Goal: Information Seeking & Learning: Learn about a topic

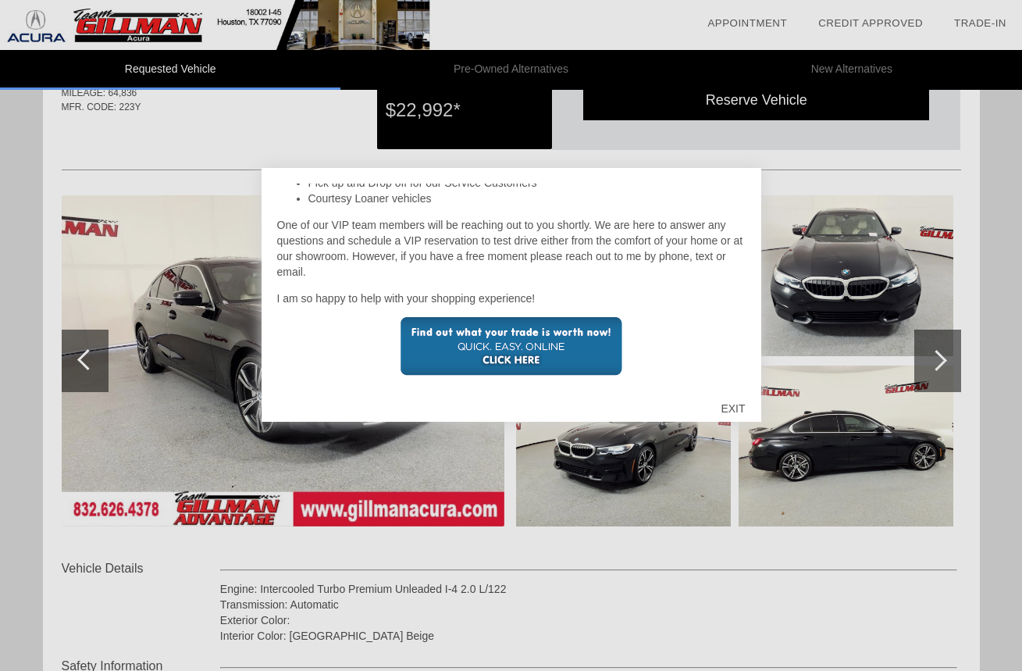
scroll to position [128, 0]
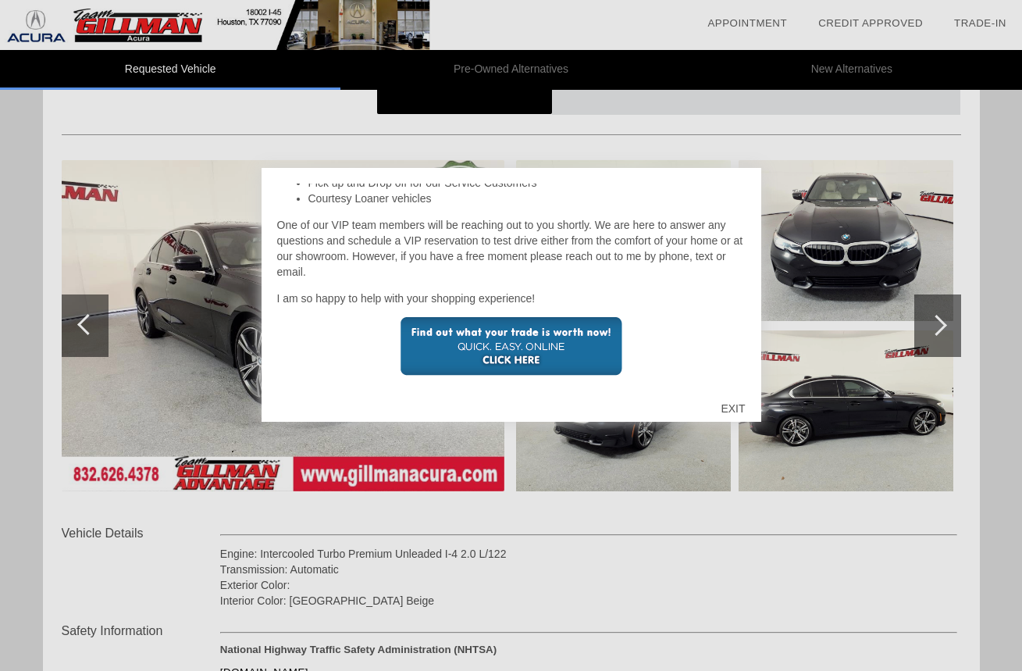
click at [735, 408] on div "EXIT" at bounding box center [732, 408] width 55 height 47
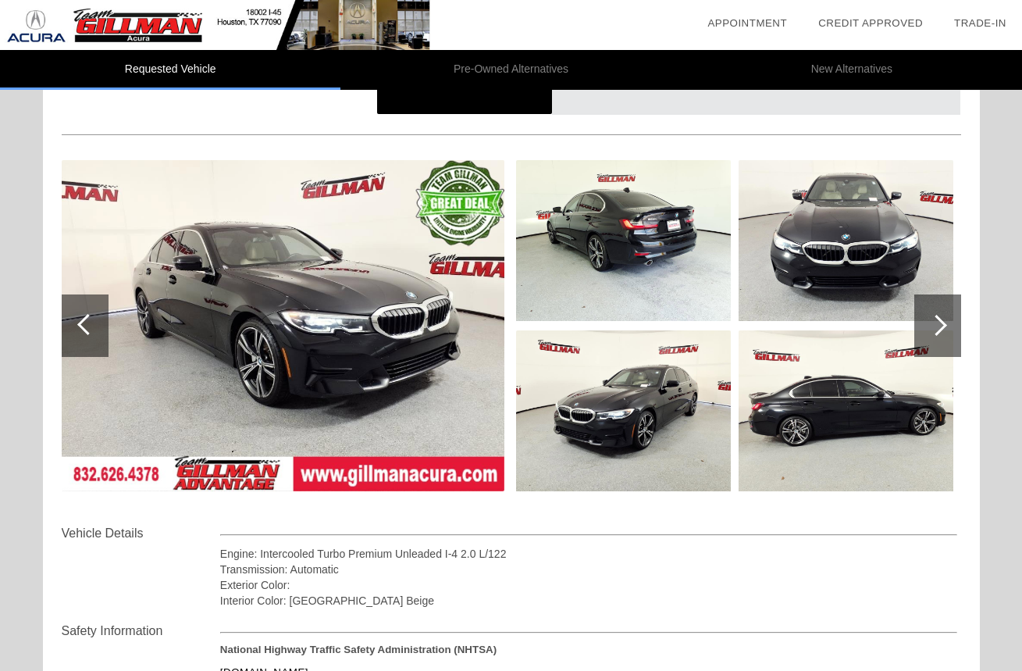
click at [931, 315] on div at bounding box center [937, 325] width 47 height 62
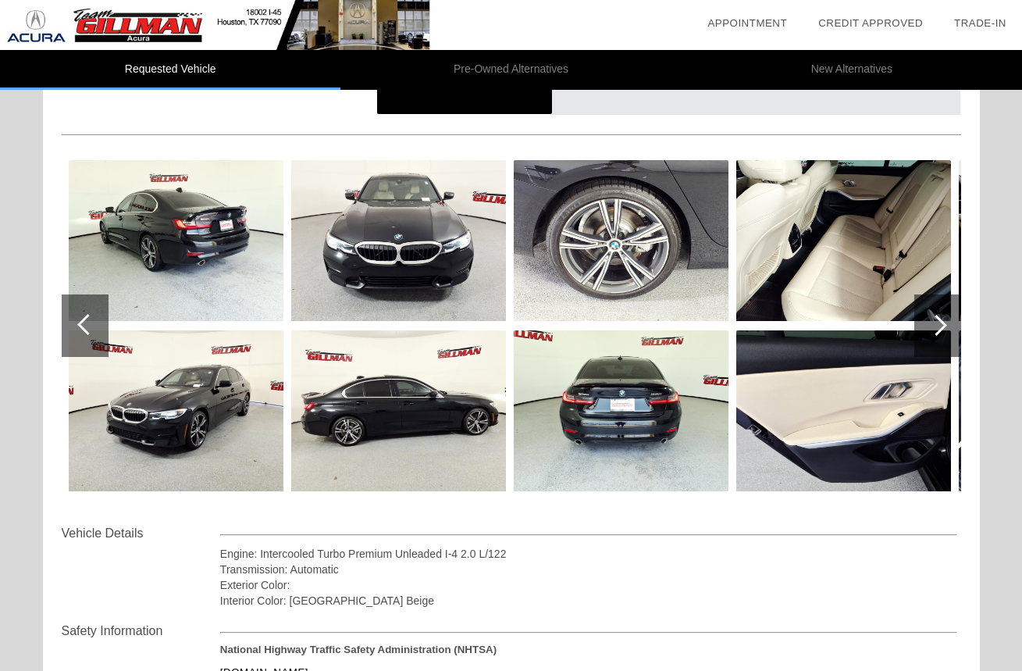
click at [941, 326] on div at bounding box center [936, 325] width 21 height 21
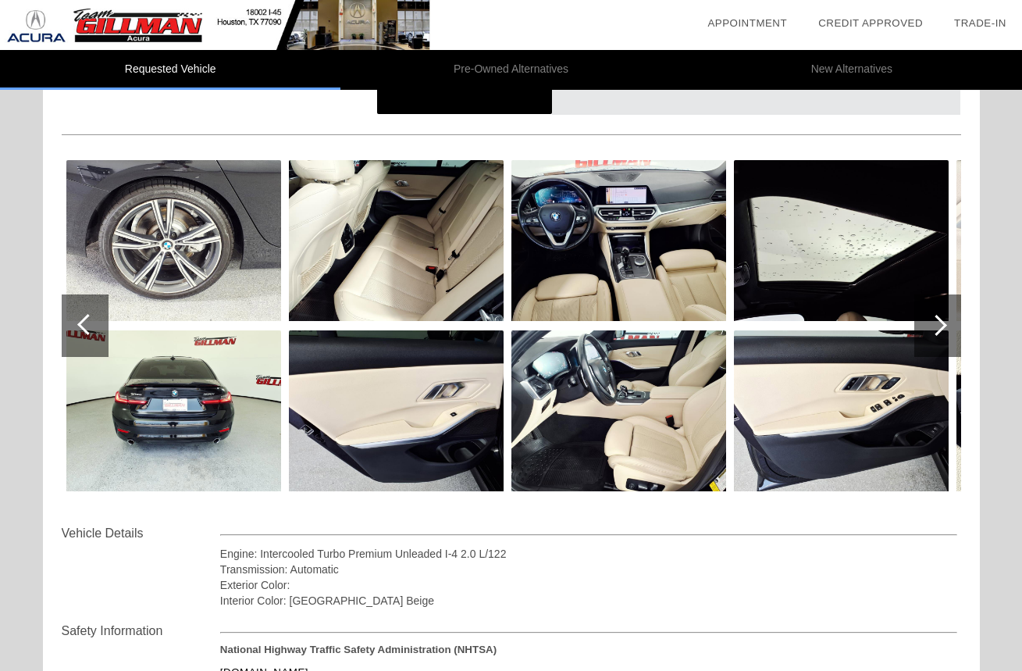
click at [941, 325] on div at bounding box center [936, 325] width 21 height 21
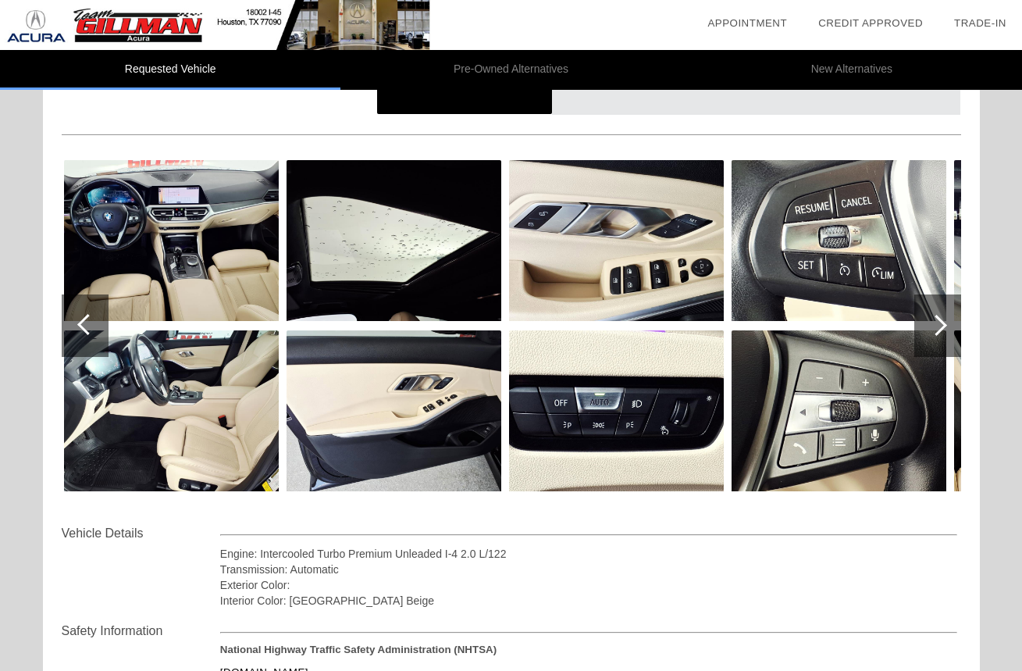
click at [941, 324] on div at bounding box center [936, 325] width 21 height 21
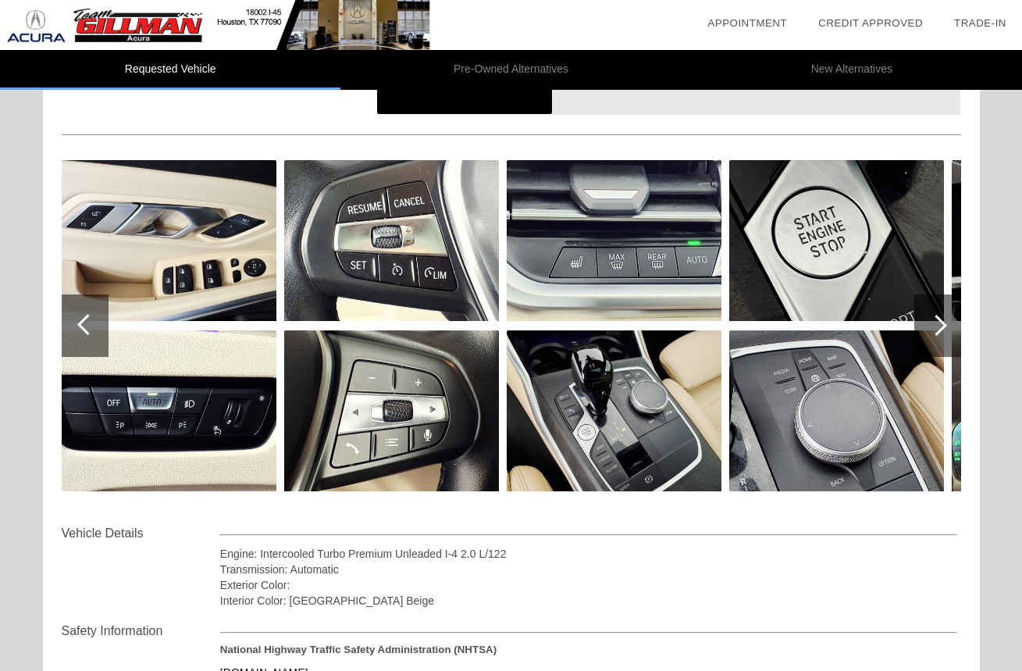
click at [941, 324] on div at bounding box center [936, 325] width 21 height 21
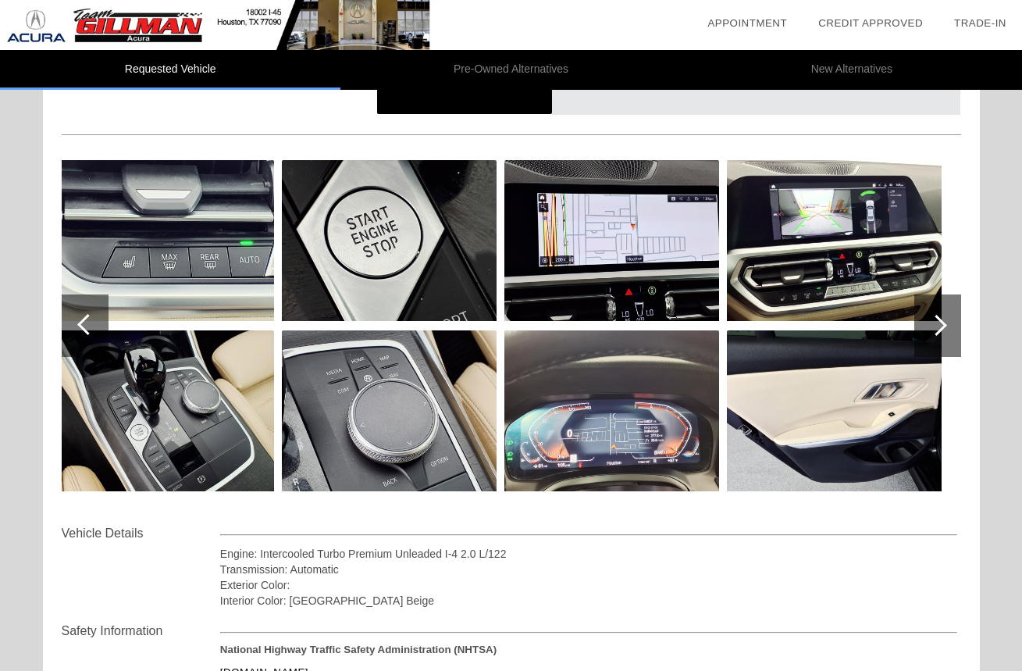
click at [941, 324] on div at bounding box center [936, 325] width 21 height 21
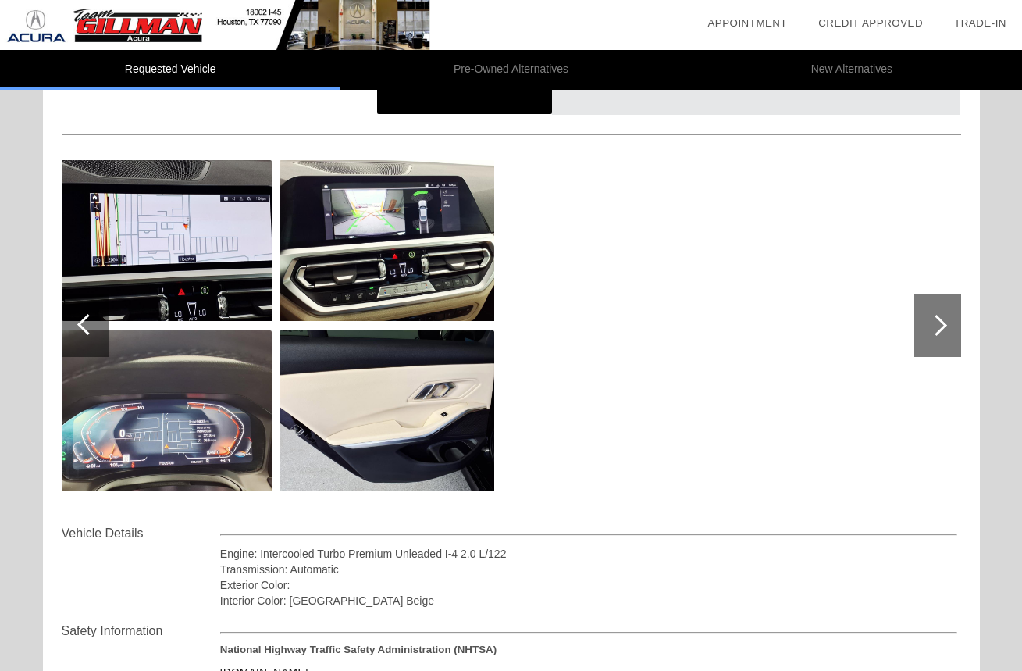
click at [941, 324] on div at bounding box center [936, 325] width 21 height 21
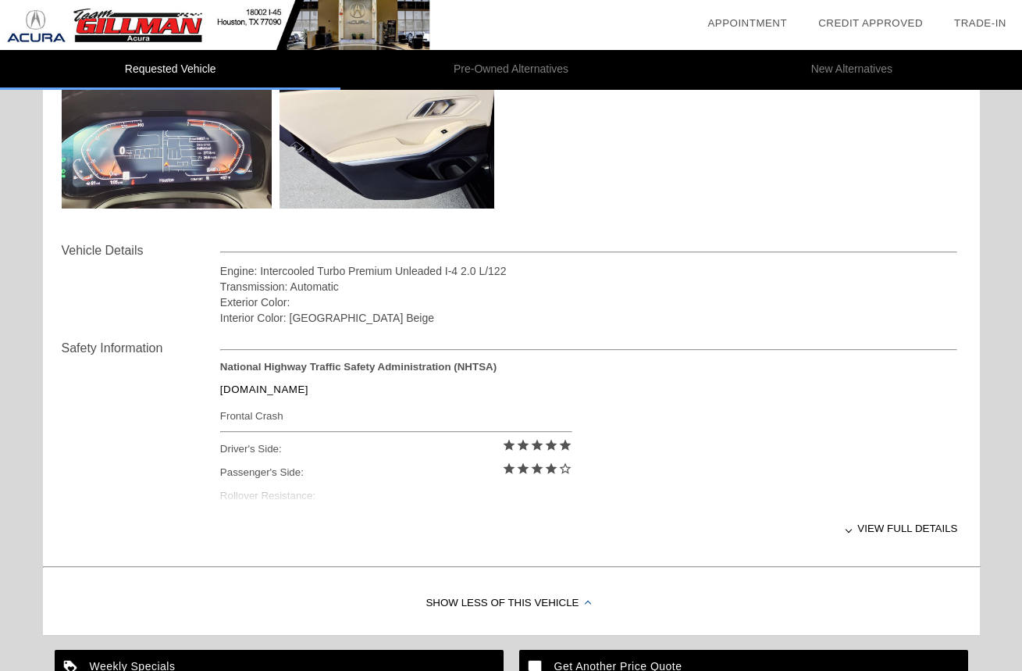
scroll to position [480, 0]
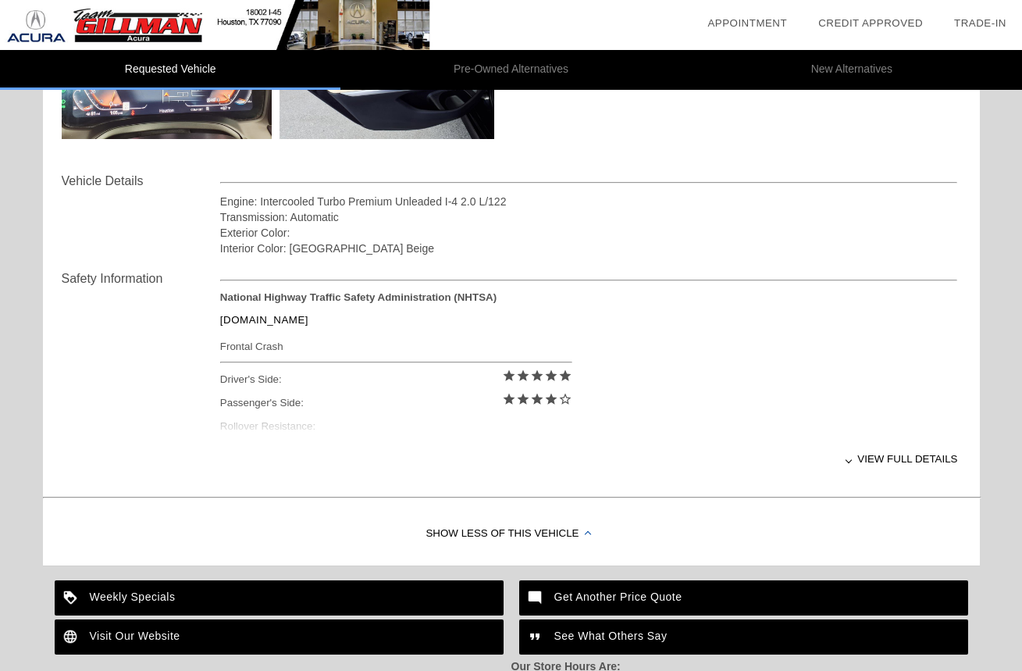
click at [894, 456] on div "View full details" at bounding box center [589, 459] width 738 height 38
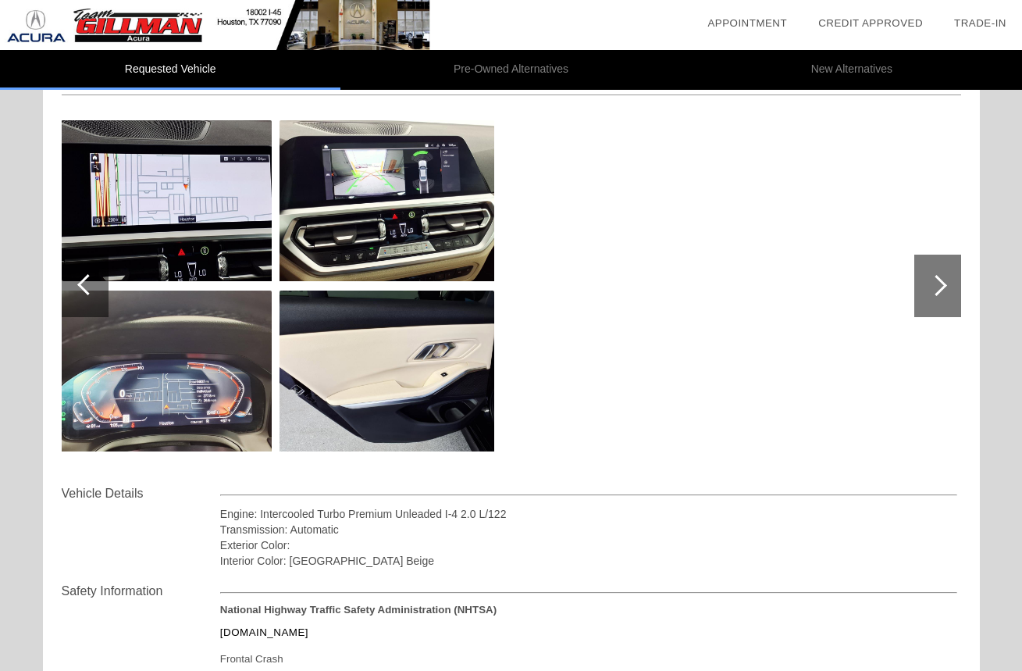
scroll to position [0, 0]
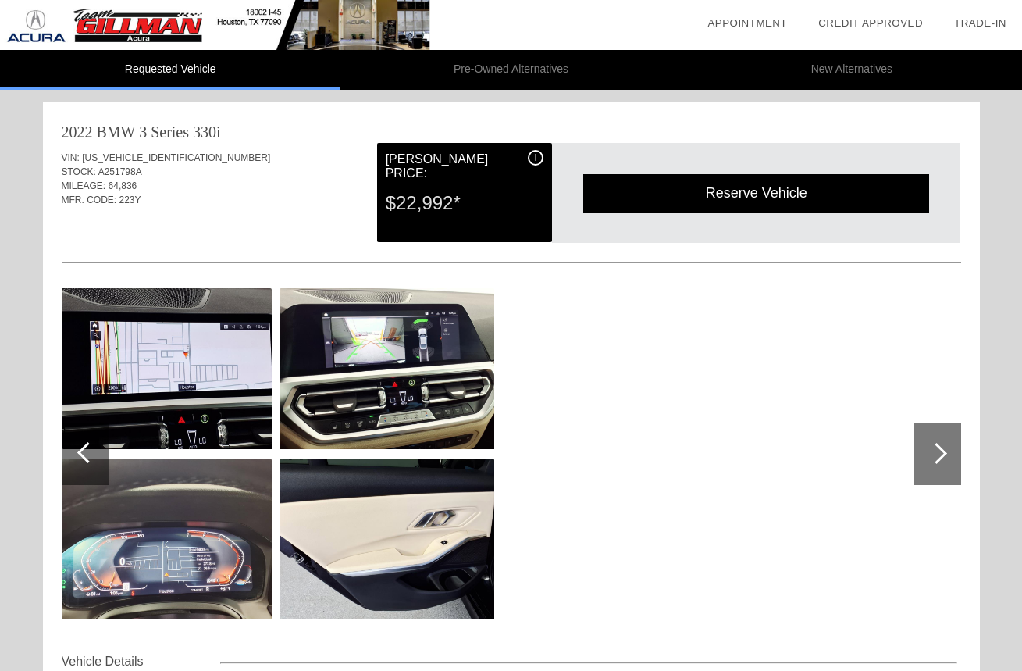
click at [164, 398] on img at bounding box center [164, 368] width 215 height 161
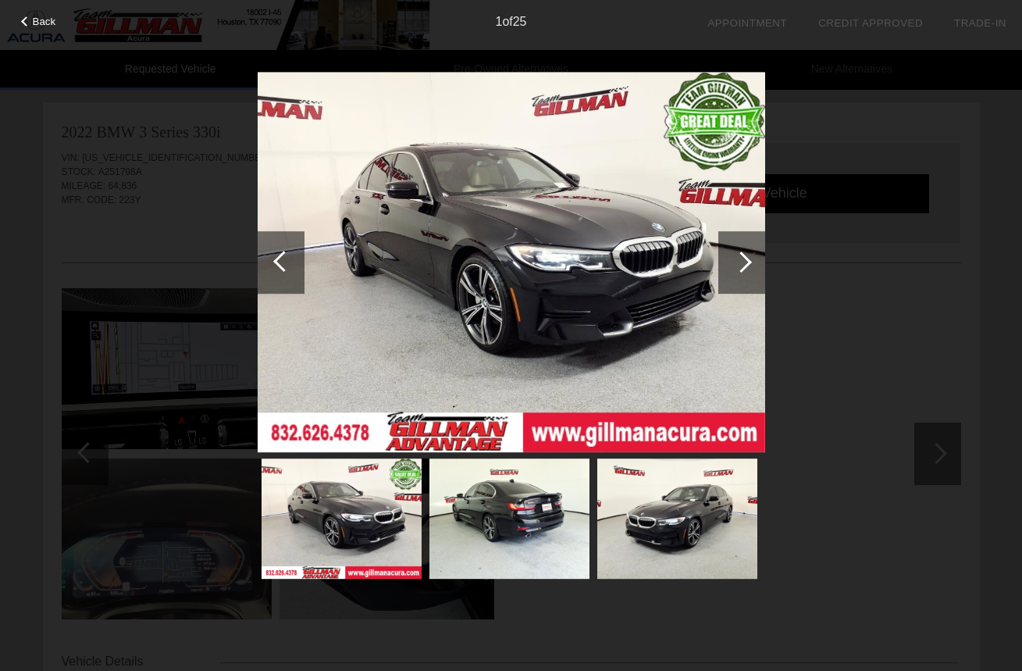
click at [736, 264] on div at bounding box center [741, 261] width 21 height 21
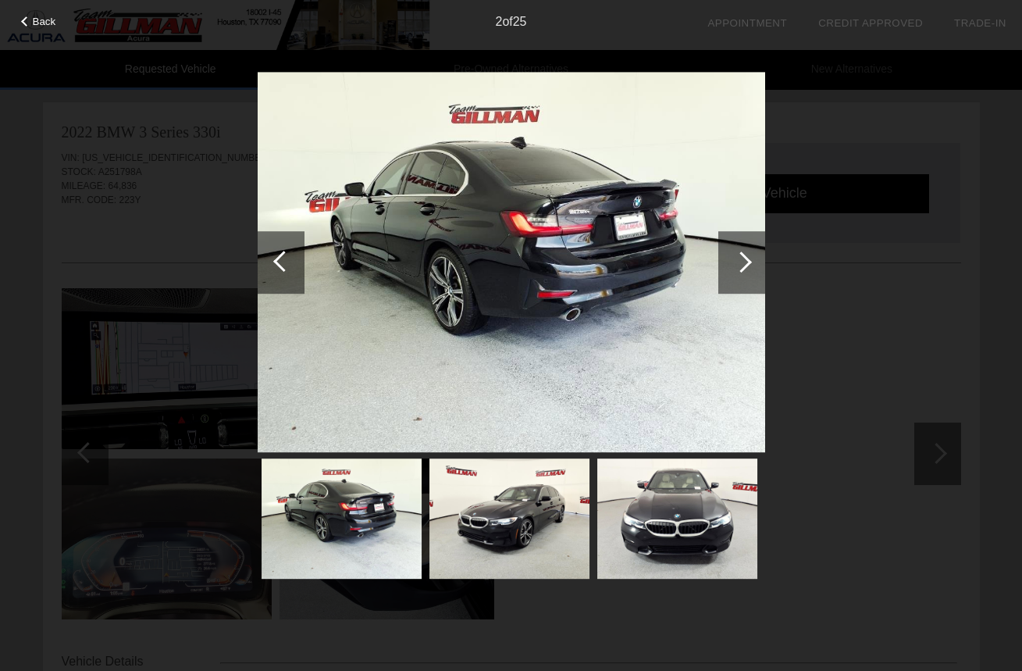
click at [734, 265] on div at bounding box center [741, 261] width 21 height 21
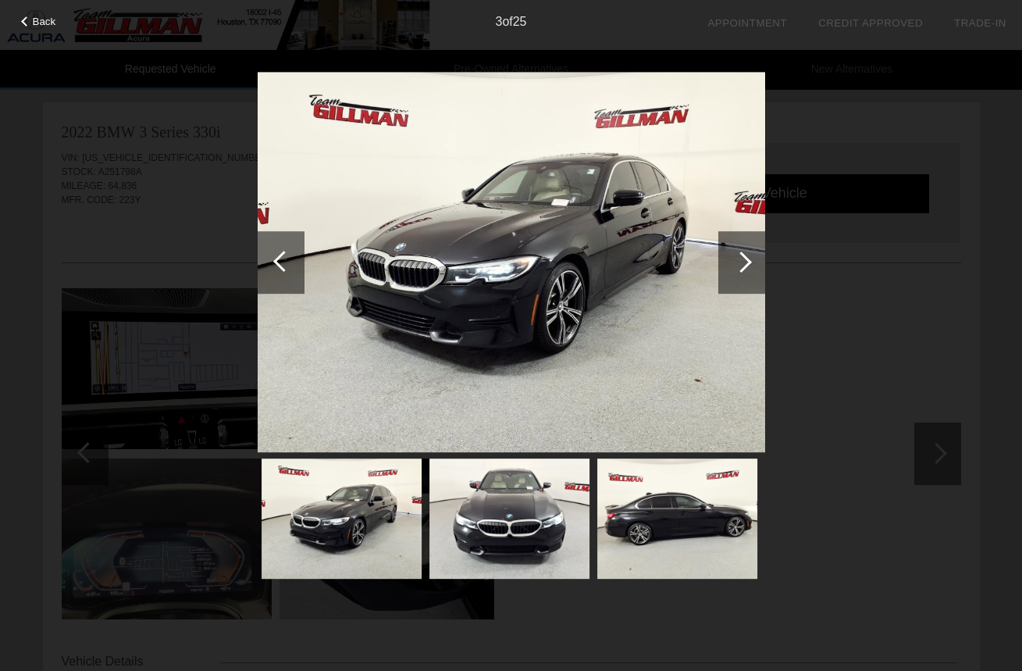
click at [734, 264] on div at bounding box center [741, 261] width 21 height 21
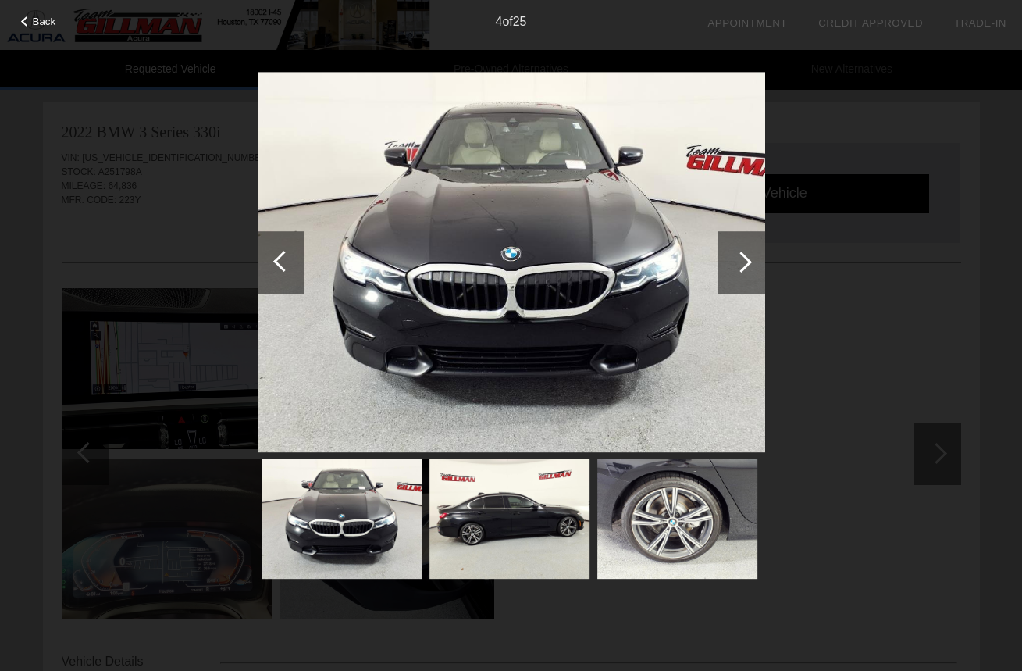
click at [733, 265] on div at bounding box center [741, 262] width 47 height 62
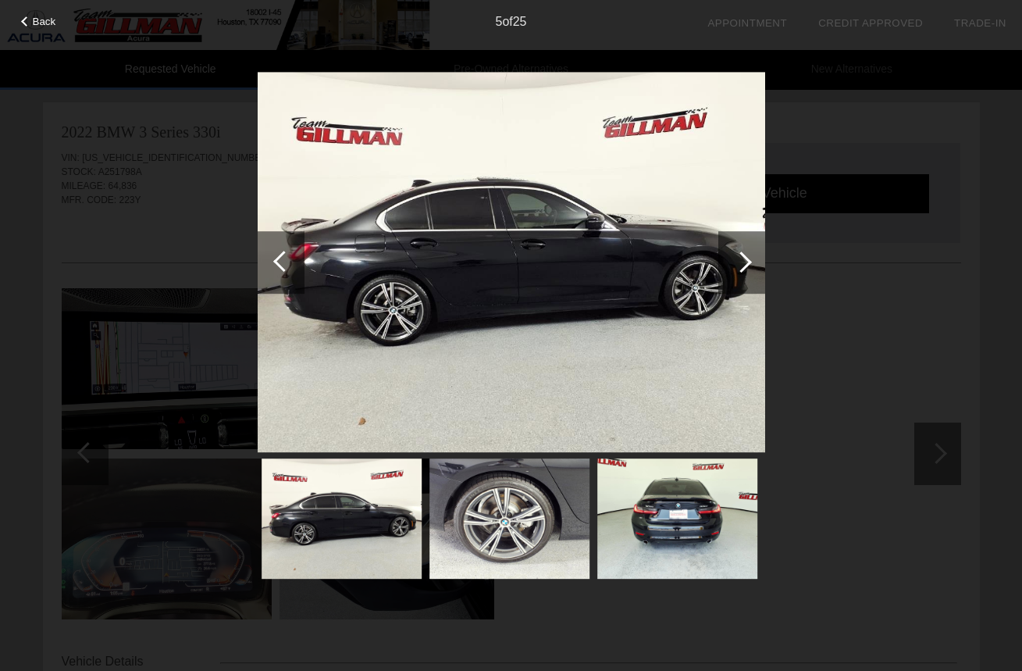
click at [733, 264] on div at bounding box center [741, 261] width 21 height 21
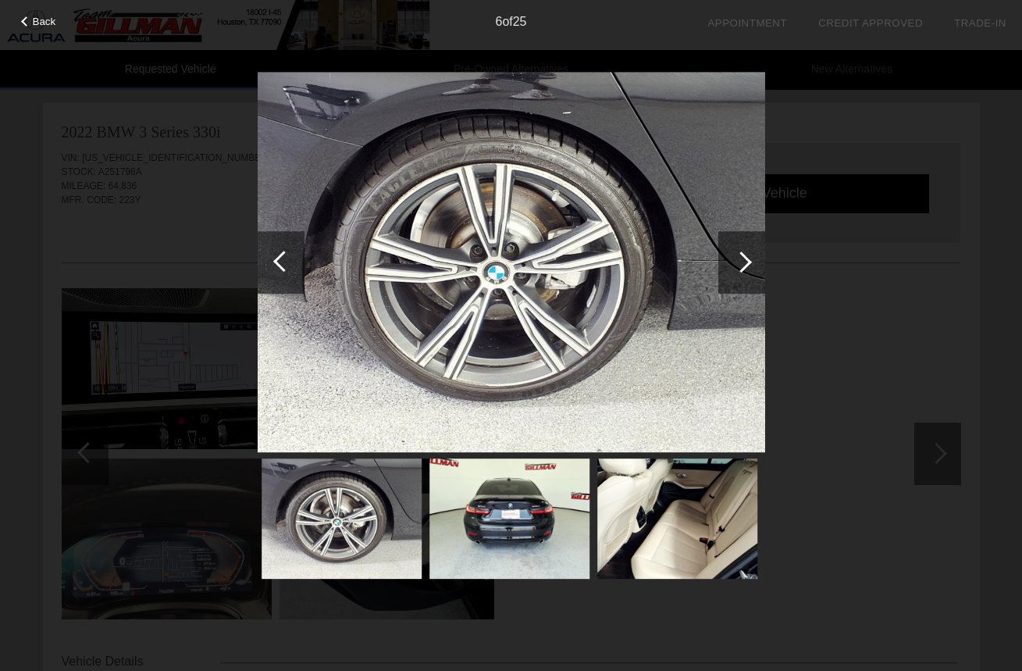
click at [733, 264] on div at bounding box center [741, 261] width 21 height 21
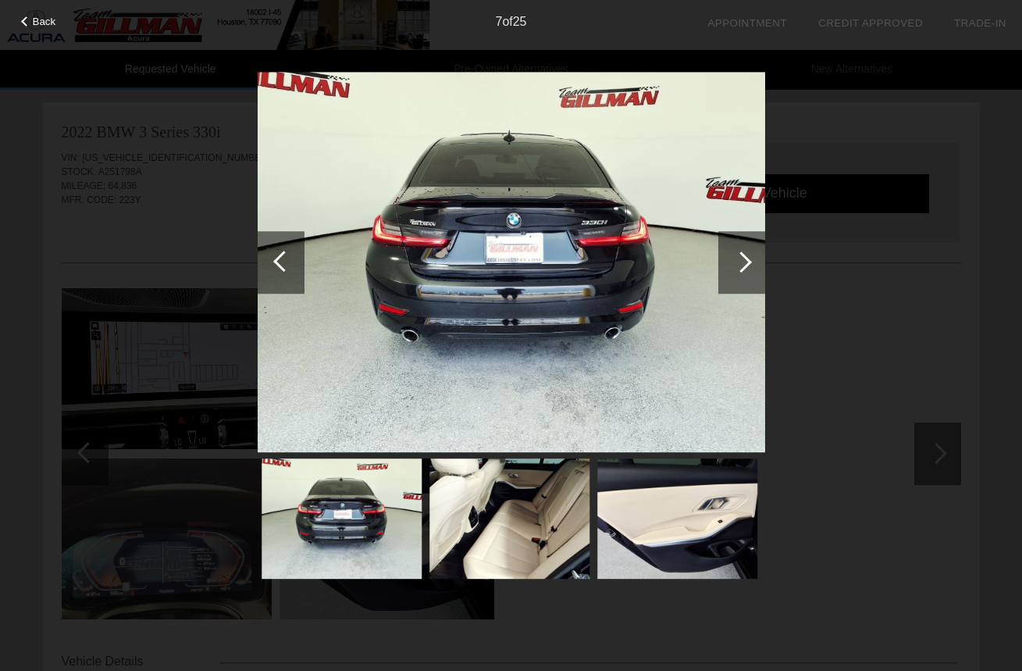
click at [733, 263] on div at bounding box center [741, 261] width 21 height 21
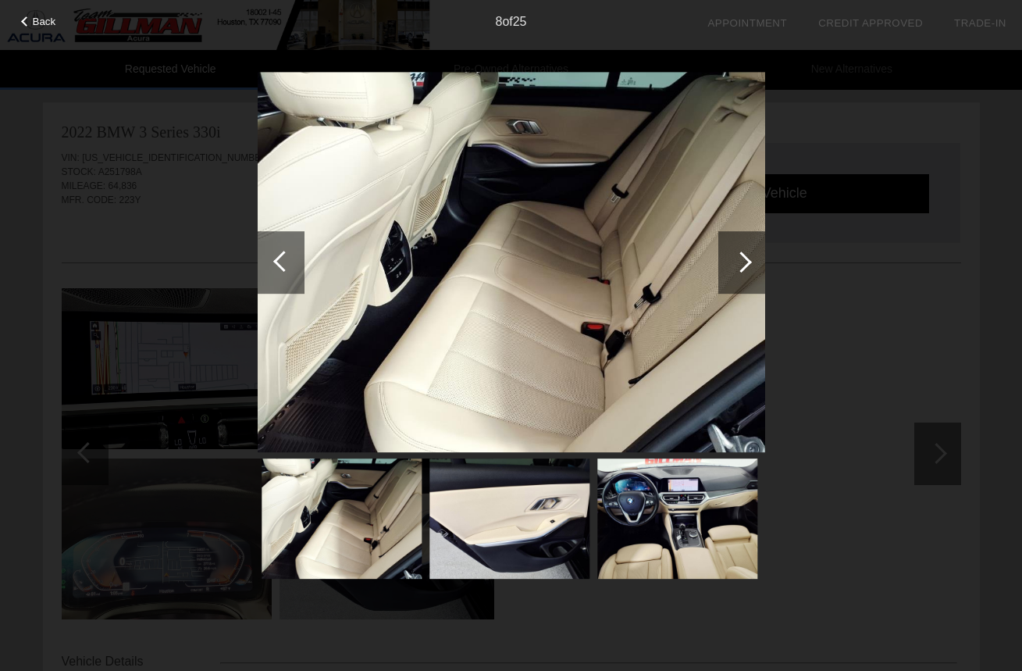
click at [733, 263] on div at bounding box center [741, 261] width 21 height 21
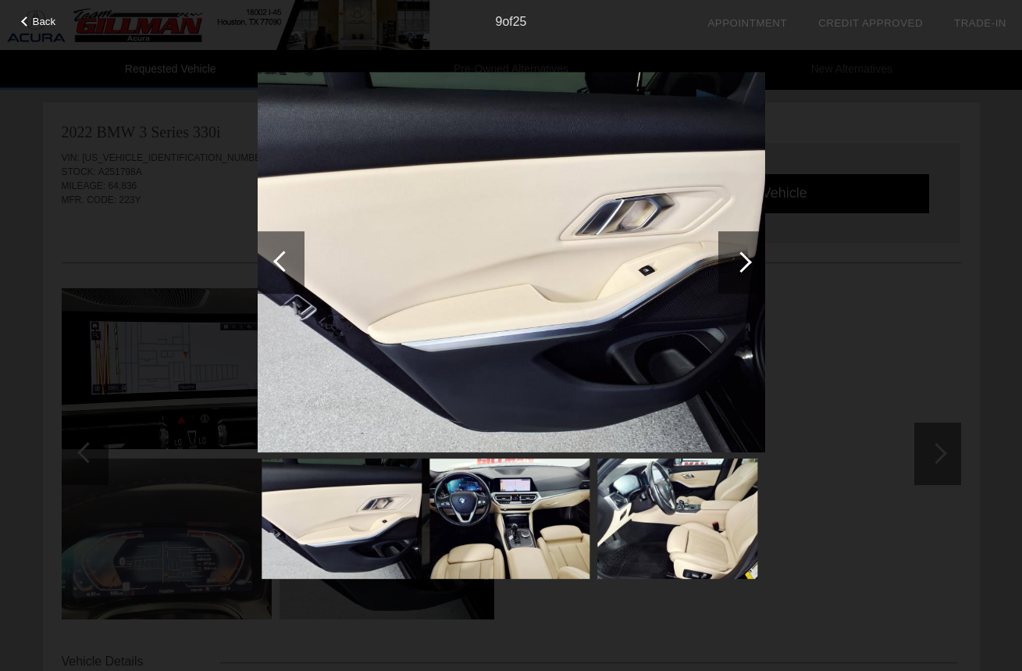
click at [733, 263] on div at bounding box center [741, 261] width 21 height 21
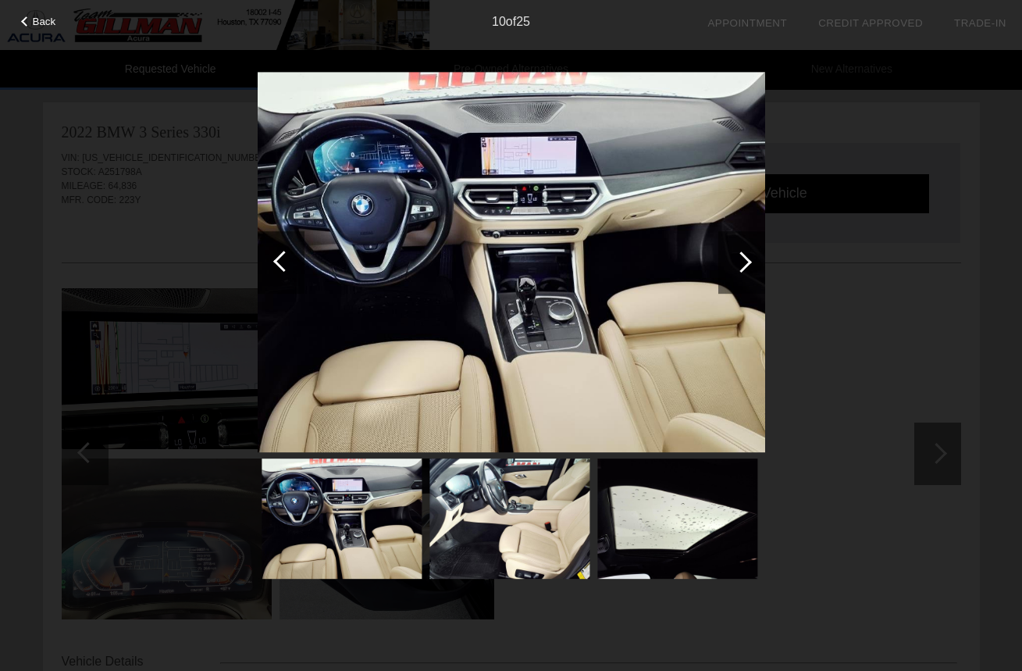
click at [733, 263] on div at bounding box center [741, 261] width 21 height 21
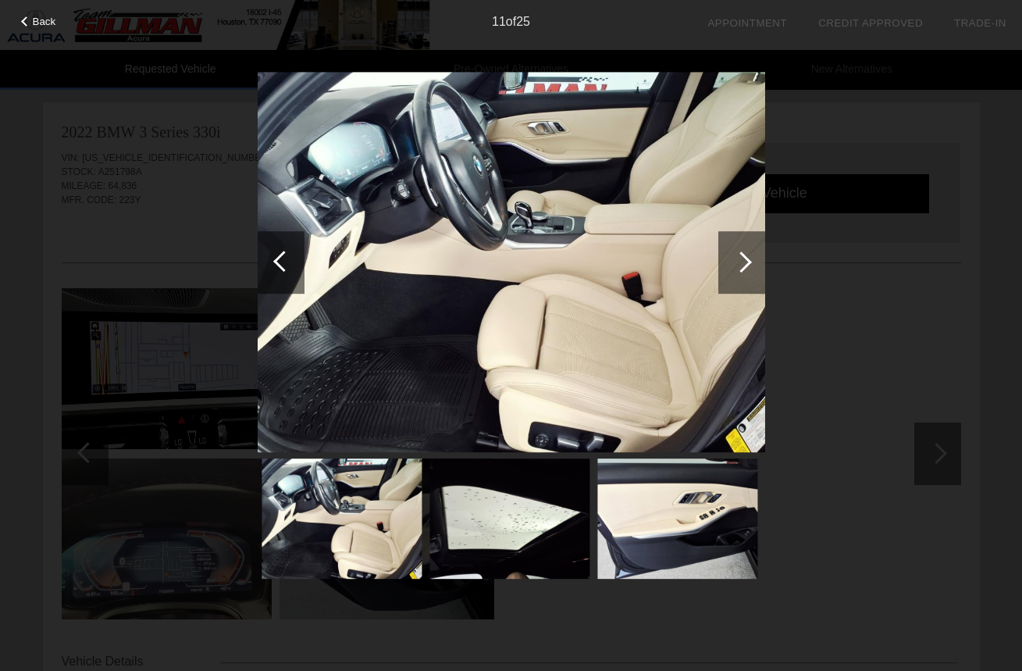
click at [733, 263] on div at bounding box center [741, 261] width 21 height 21
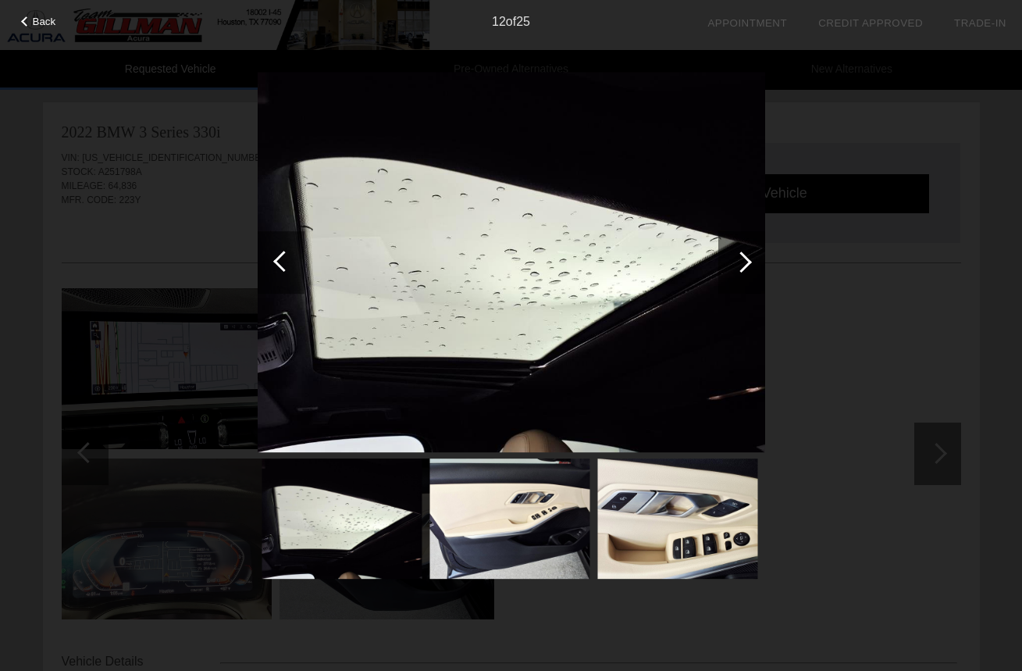
click at [733, 263] on div at bounding box center [741, 261] width 21 height 21
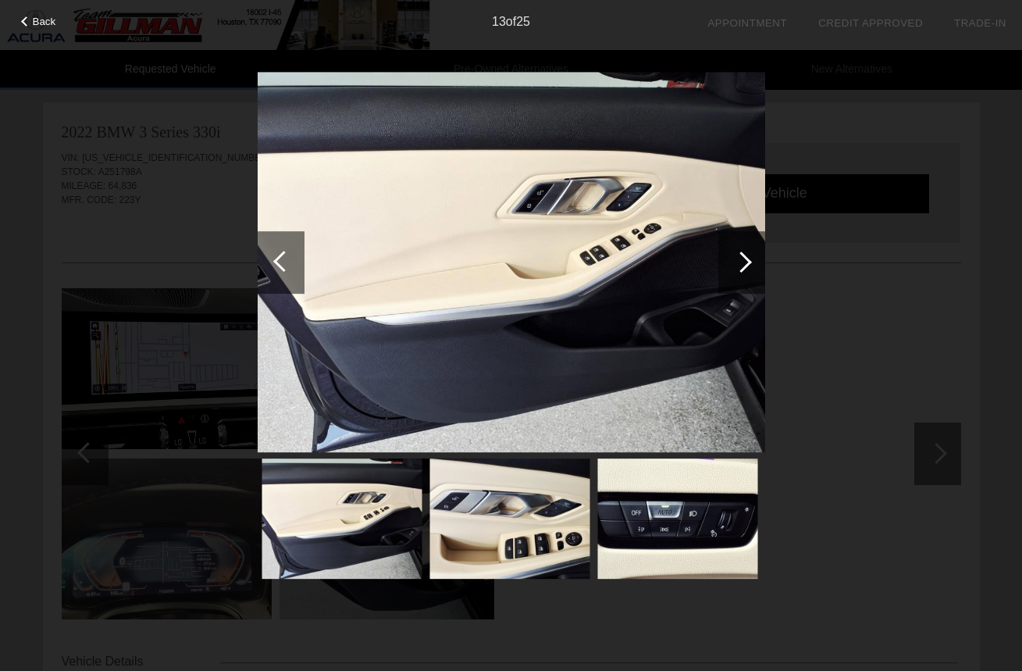
click at [733, 263] on div at bounding box center [741, 261] width 21 height 21
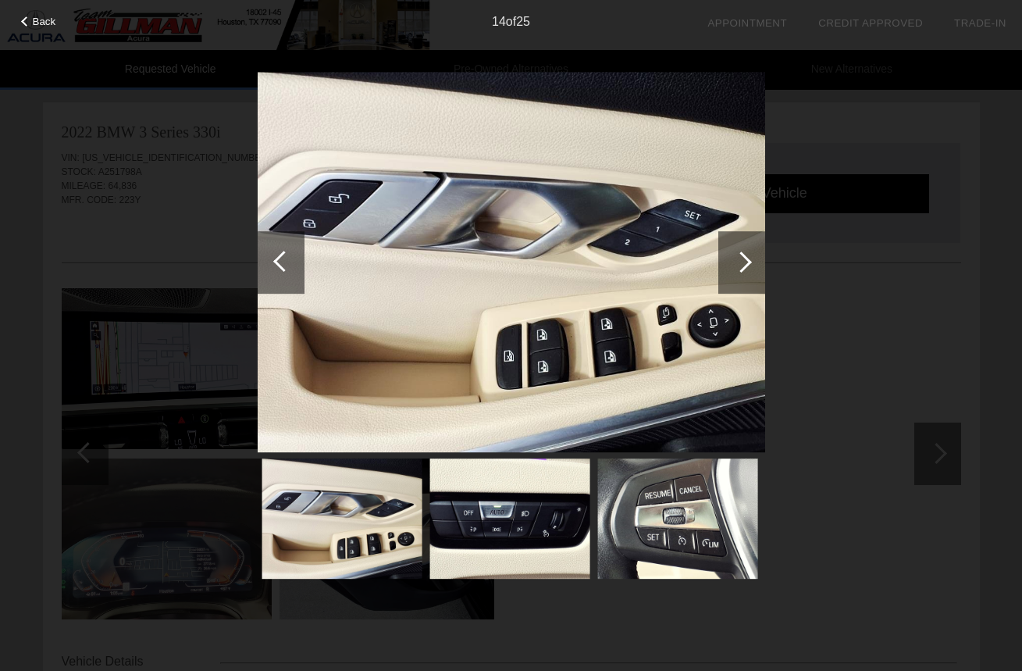
click at [733, 263] on div at bounding box center [741, 261] width 21 height 21
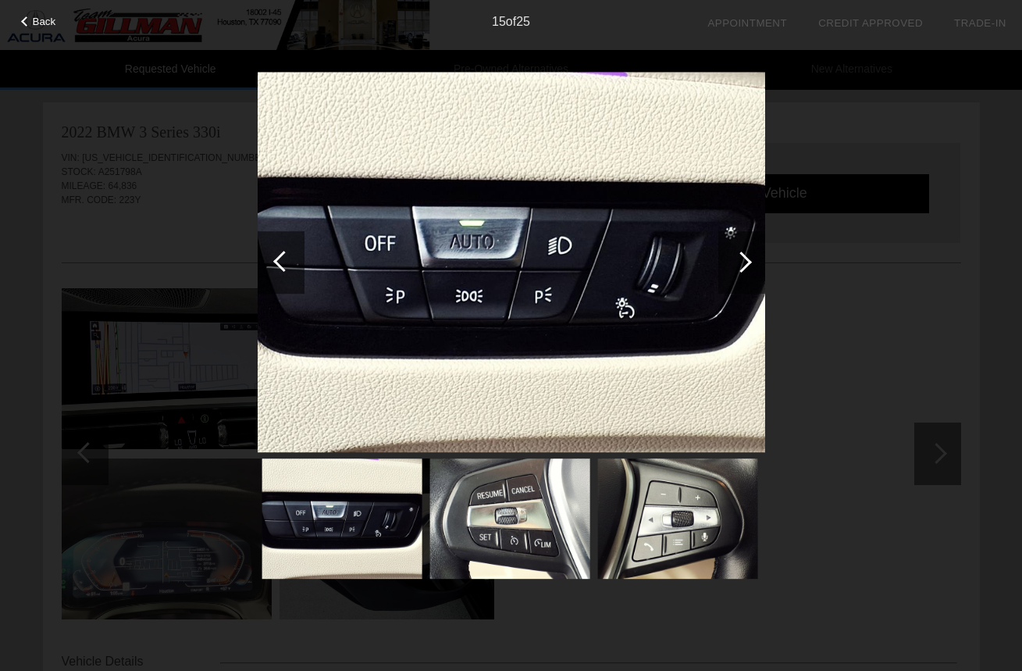
click at [733, 263] on div at bounding box center [741, 261] width 21 height 21
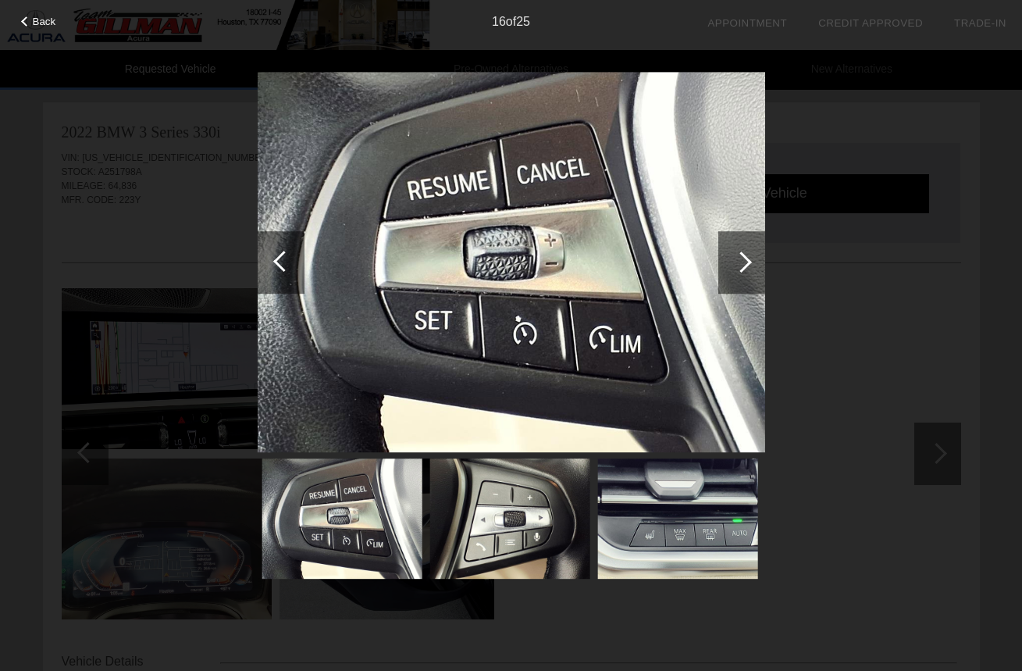
click at [733, 263] on div at bounding box center [741, 261] width 21 height 21
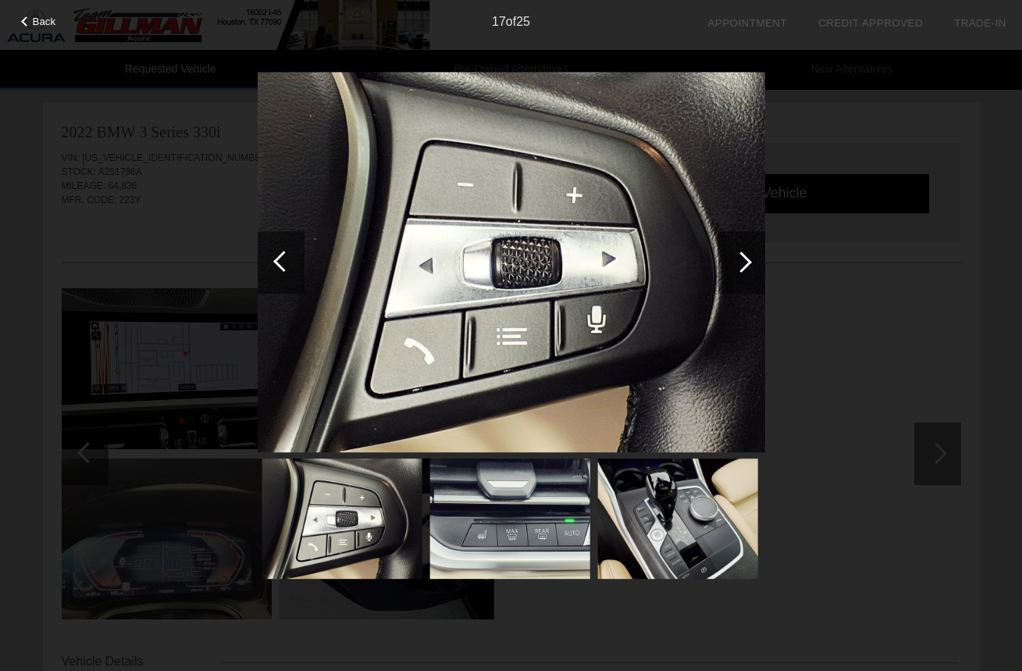
click at [733, 263] on div at bounding box center [741, 261] width 21 height 21
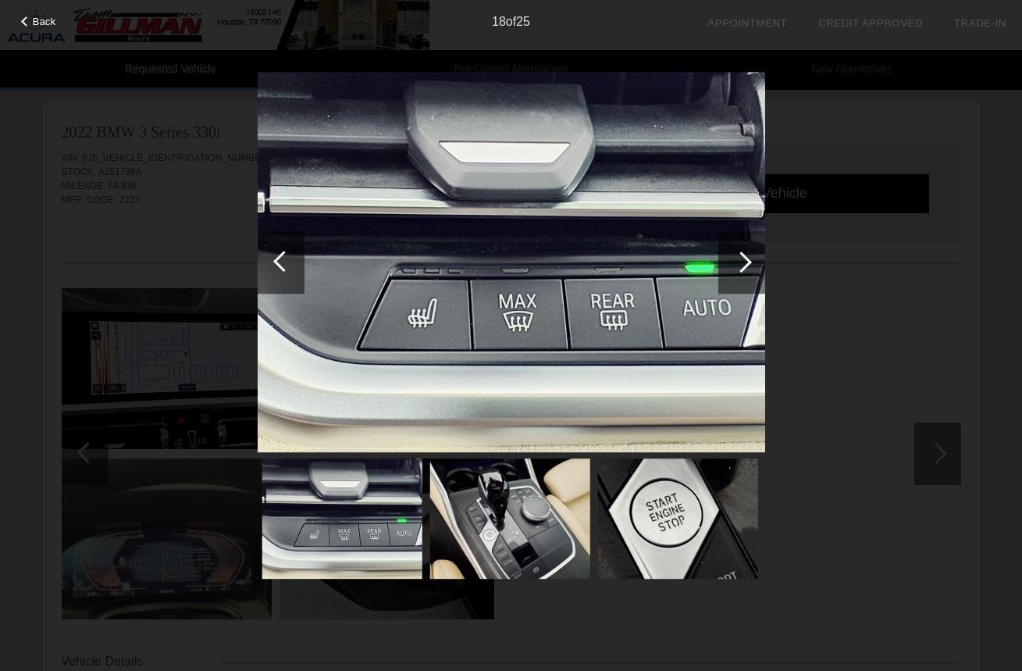
click at [733, 263] on div at bounding box center [741, 261] width 21 height 21
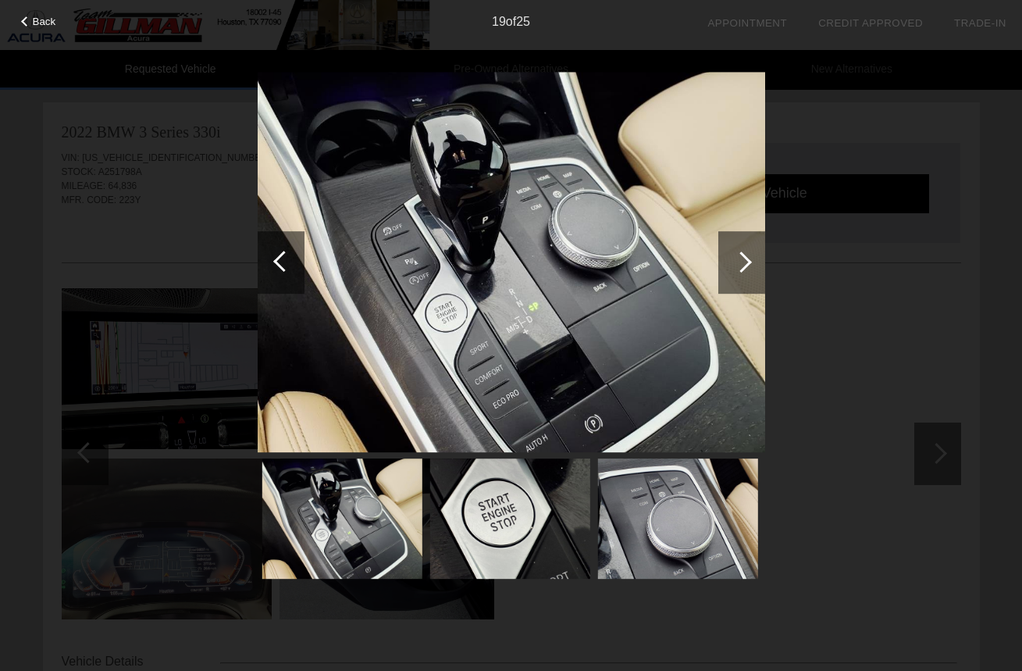
click at [733, 263] on div at bounding box center [741, 261] width 21 height 21
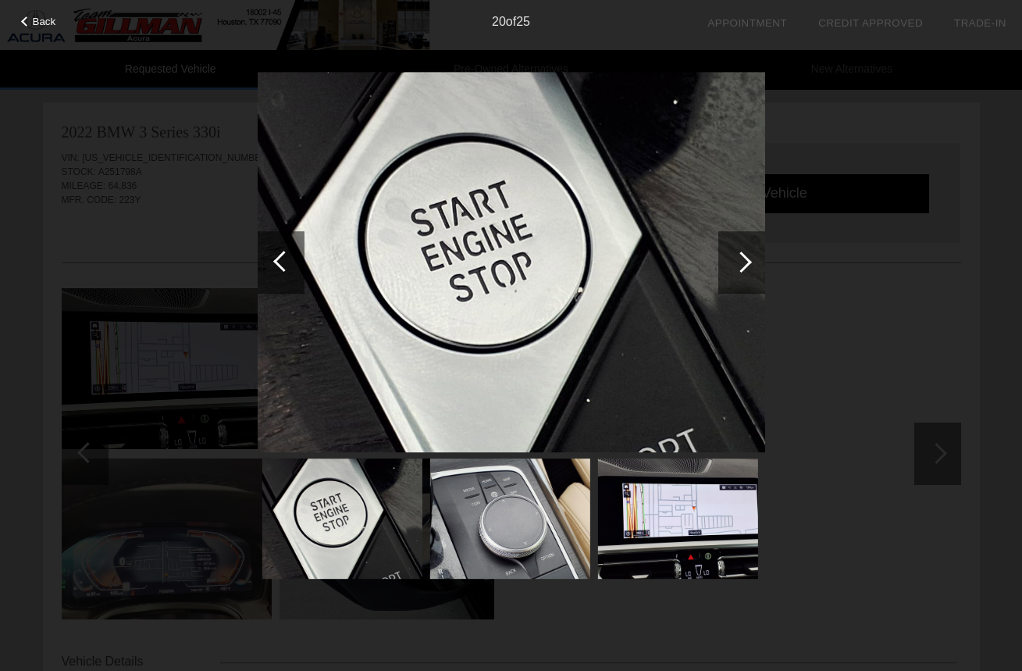
click at [733, 263] on div at bounding box center [741, 261] width 21 height 21
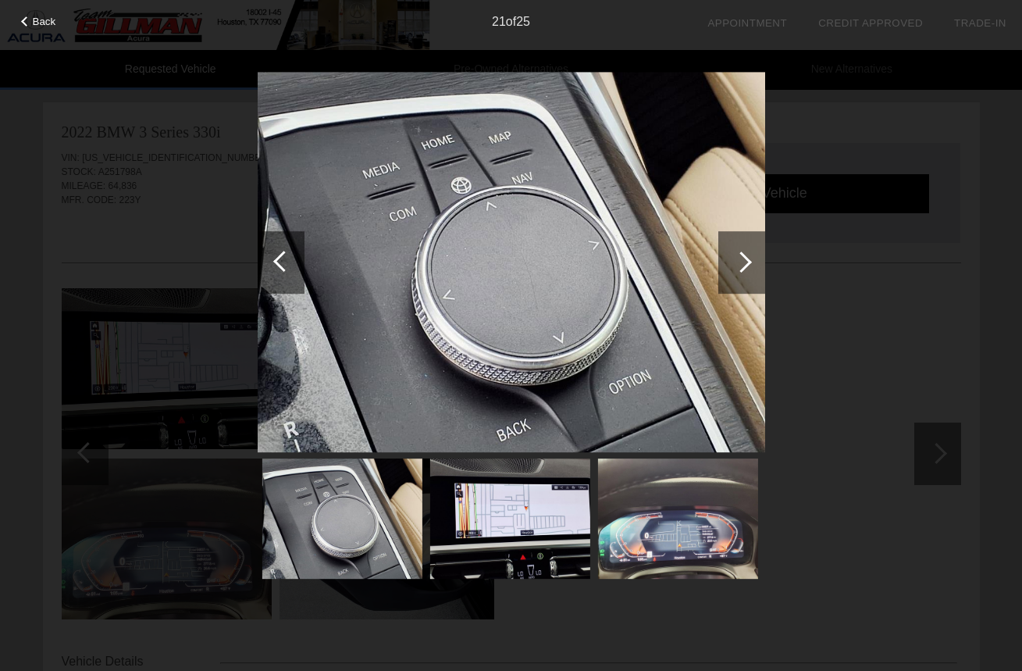
click at [733, 263] on div at bounding box center [741, 261] width 21 height 21
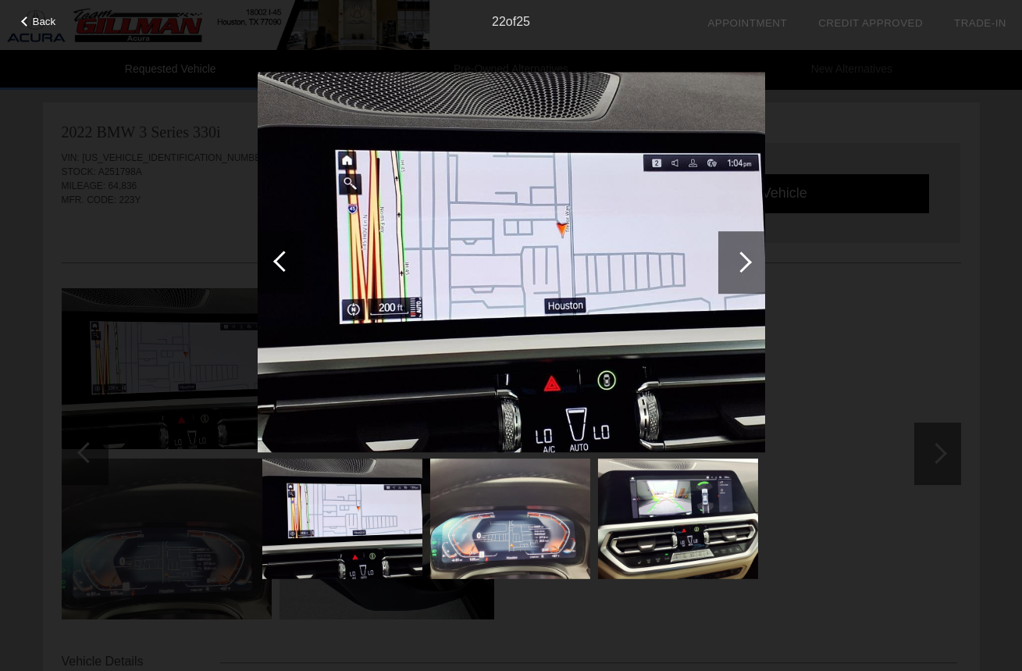
click at [733, 263] on div at bounding box center [741, 261] width 21 height 21
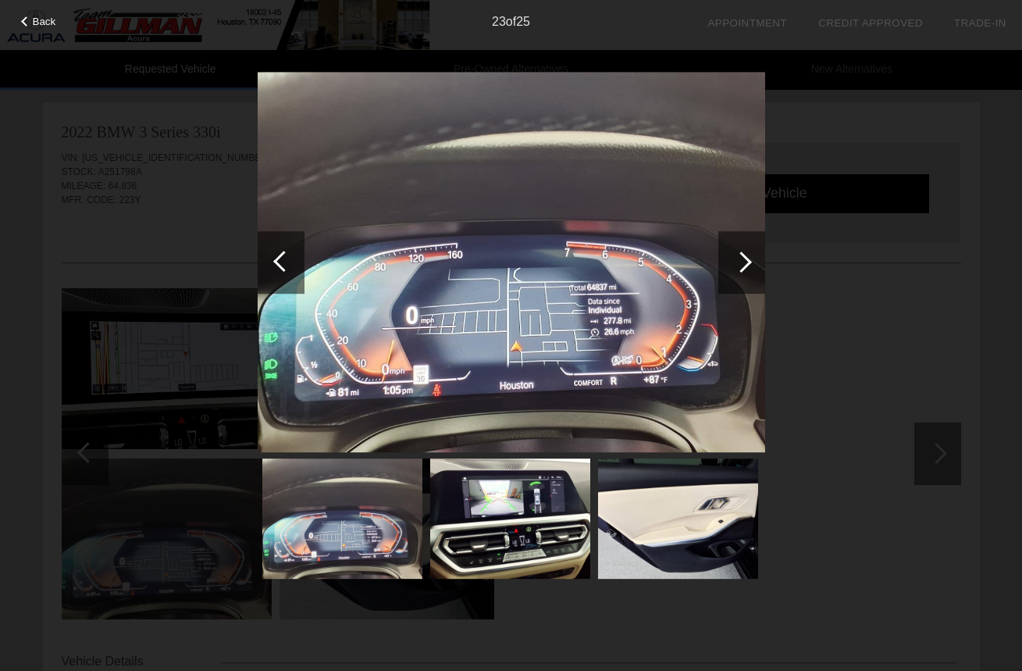
click at [733, 263] on div at bounding box center [741, 261] width 21 height 21
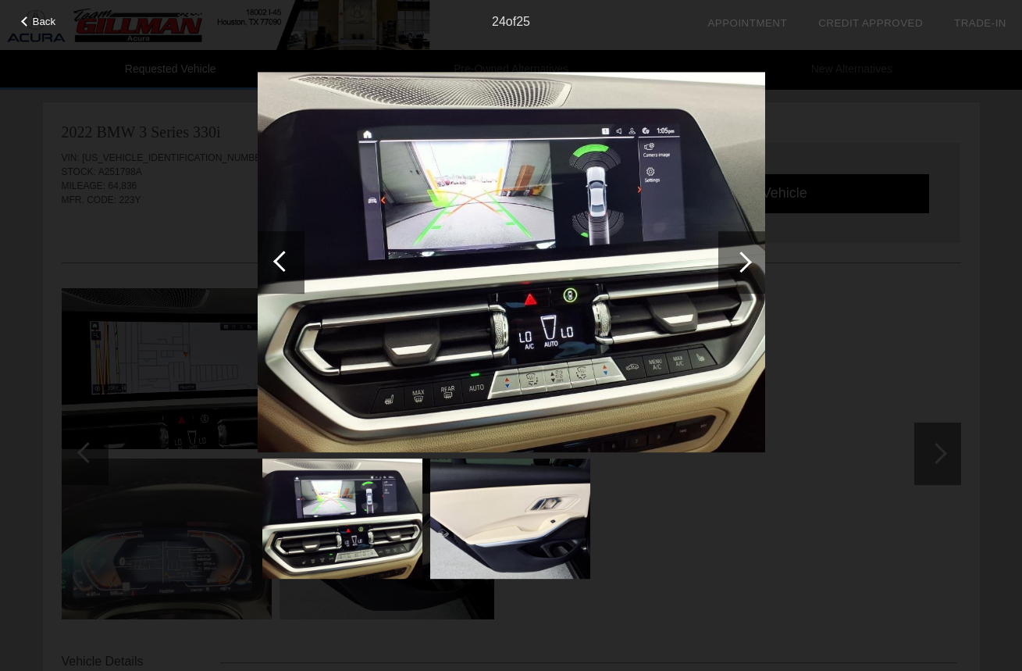
click at [733, 263] on div at bounding box center [741, 261] width 21 height 21
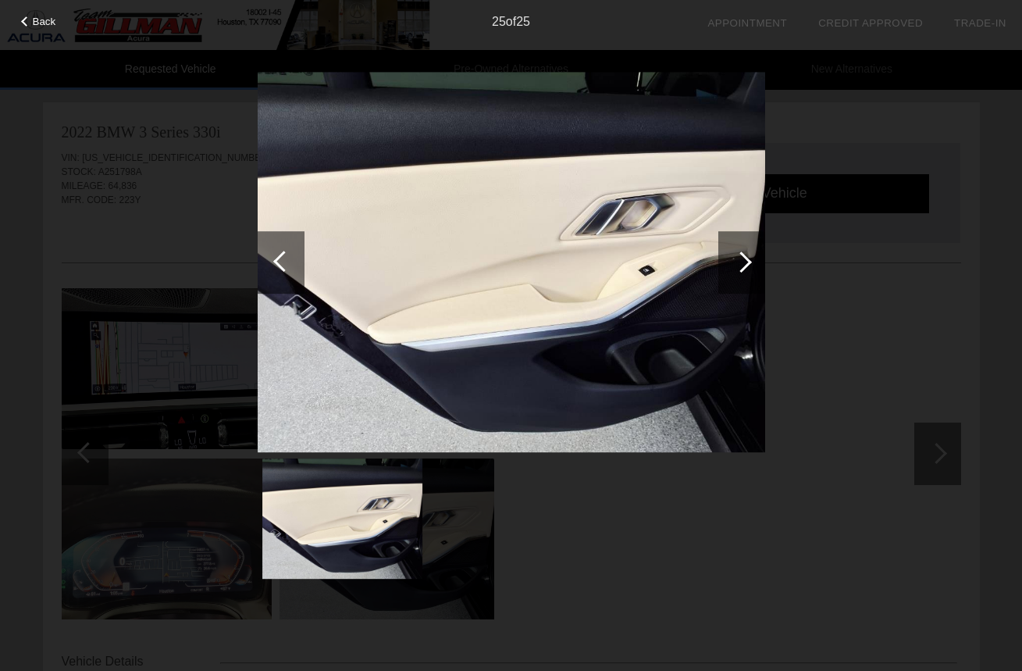
click at [733, 263] on div at bounding box center [741, 261] width 21 height 21
click at [834, 231] on div "Back 25 of 25" at bounding box center [511, 335] width 1022 height 671
click at [832, 232] on div "Back 25 of 25" at bounding box center [511, 335] width 1022 height 671
click at [41, 20] on span "Back" at bounding box center [44, 22] width 23 height 12
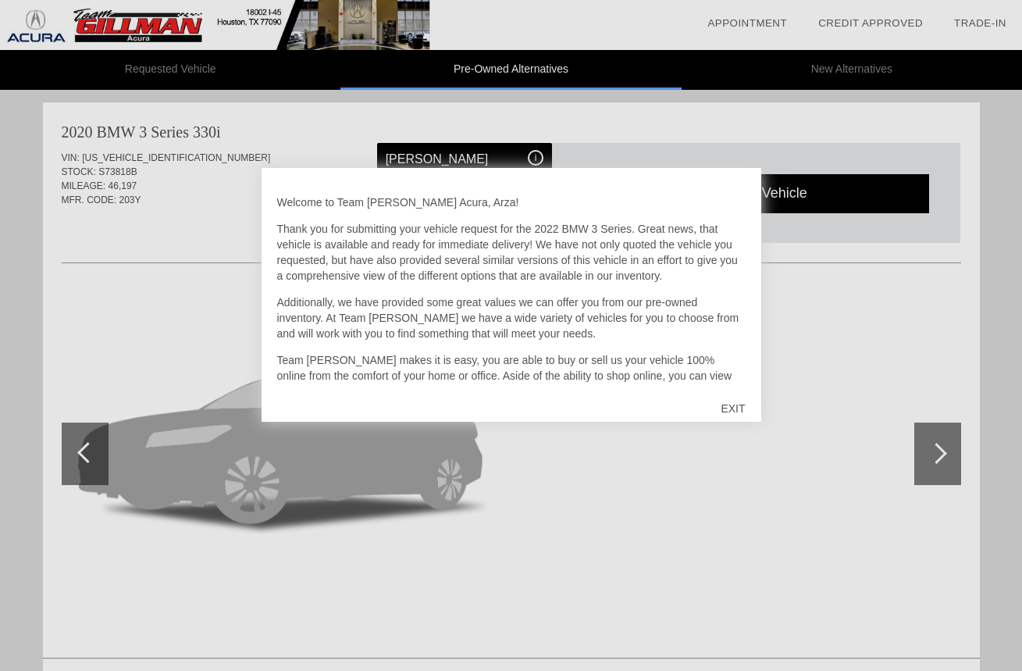
scroll to position [5, 0]
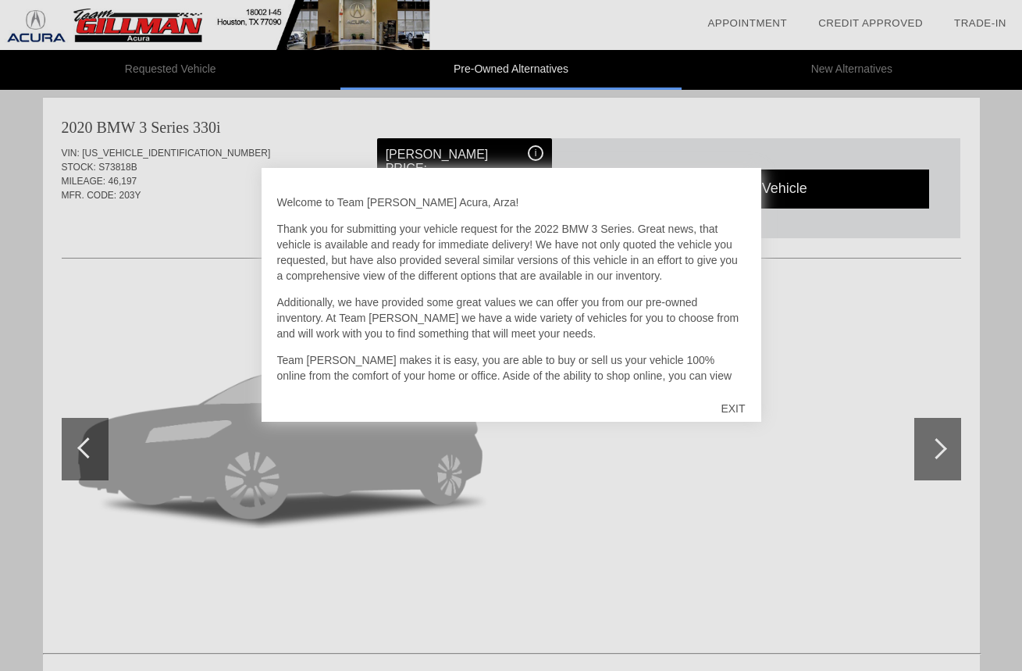
click at [730, 403] on div "EXIT" at bounding box center [732, 408] width 55 height 47
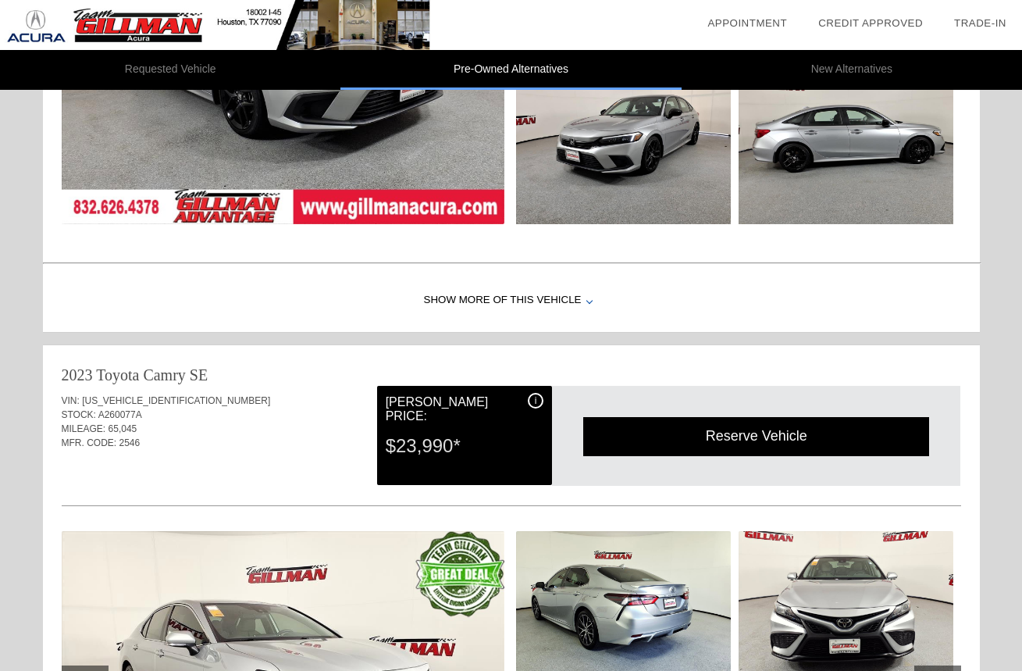
scroll to position [1078, 0]
